Goal: Check status: Check status

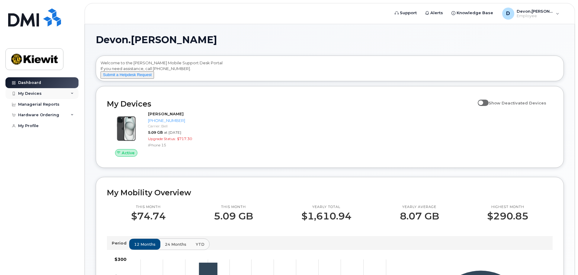
click at [30, 92] on div "My Devices" at bounding box center [30, 93] width 24 height 5
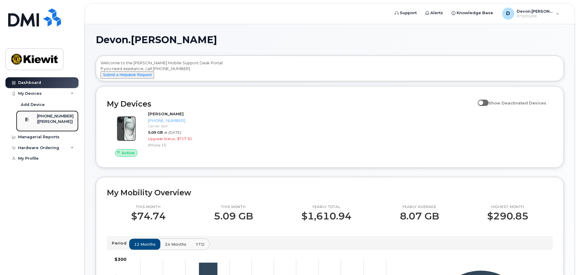
click at [43, 121] on div "([PERSON_NAME])" at bounding box center [55, 121] width 37 height 5
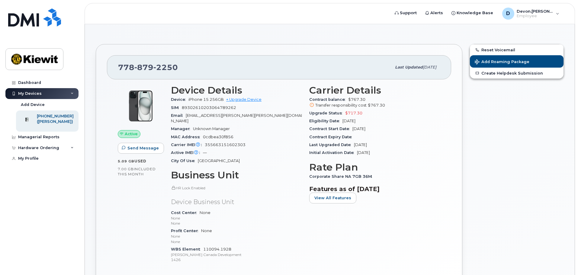
click at [131, 131] on div "Active" at bounding box center [129, 134] width 23 height 8
click at [129, 195] on div "Active Send Message 5.09 GB  used 7.00 GB  included this month" at bounding box center [140, 176] width 53 height 191
click at [424, 214] on div "Carrier Details Contract balance $767.30 Transfer responsibility cost $767.30 U…" at bounding box center [374, 176] width 138 height 191
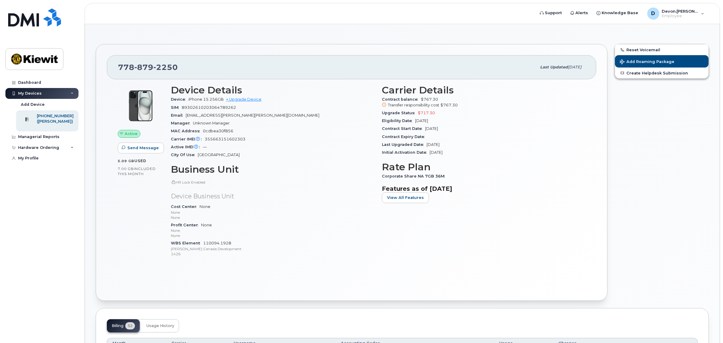
click at [47, 268] on div "Dashboard My Devices Add Device [PHONE_NUMBER] ([GEOGRAPHIC_DATA][PERSON_NAME])…" at bounding box center [42, 205] width 75 height 257
click at [27, 58] on img at bounding box center [34, 59] width 46 height 18
